Goal: Ask a question

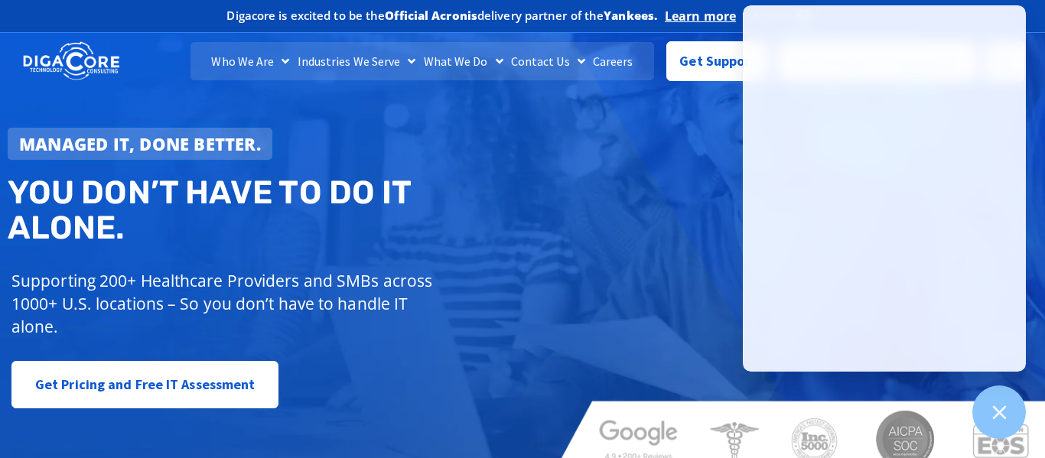
click at [660, 129] on div "Managed IT, done better. You don’t have to do IT alone. Supporting 200+ Healthc…" at bounding box center [522, 249] width 1045 height 454
click at [622, 282] on div "Managed IT, done better. You don’t have to do IT alone. Supporting 200+ Healthc…" at bounding box center [522, 249] width 1045 height 454
click at [644, 142] on div "Managed IT, done better. You don’t have to do IT alone. Supporting 200+ Healthc…" at bounding box center [522, 249] width 1045 height 454
click at [708, 67] on span "Get Support" at bounding box center [717, 55] width 76 height 31
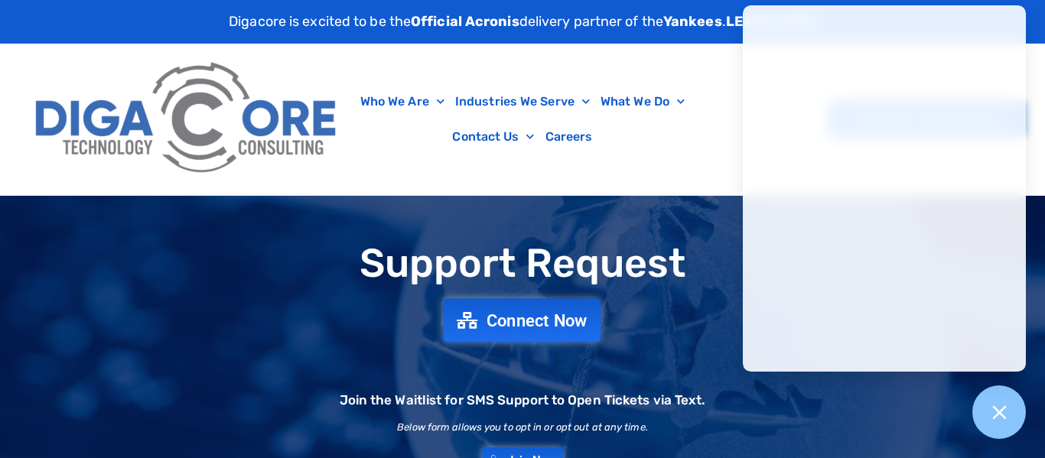
click at [558, 327] on span "Connect Now" at bounding box center [537, 320] width 101 height 17
click at [547, 314] on span "Connect Now" at bounding box center [537, 320] width 101 height 17
